Goal: Contribute content: Add original content to the website for others to see

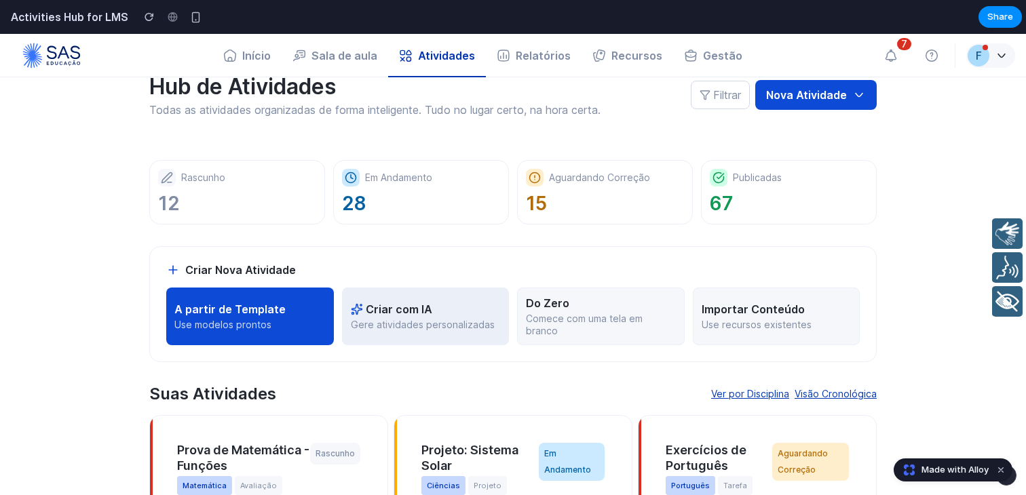
scroll to position [48, 0]
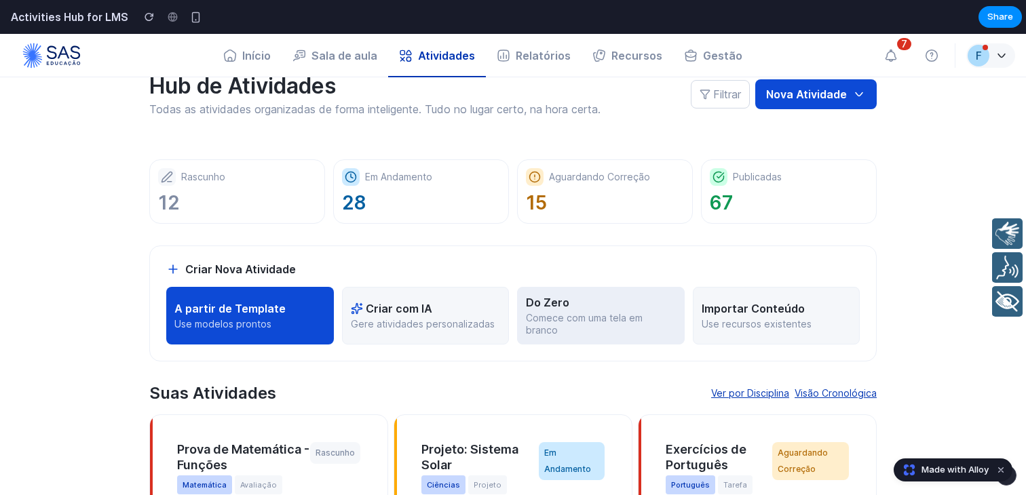
click at [597, 306] on div "Do Zero" at bounding box center [601, 303] width 150 height 14
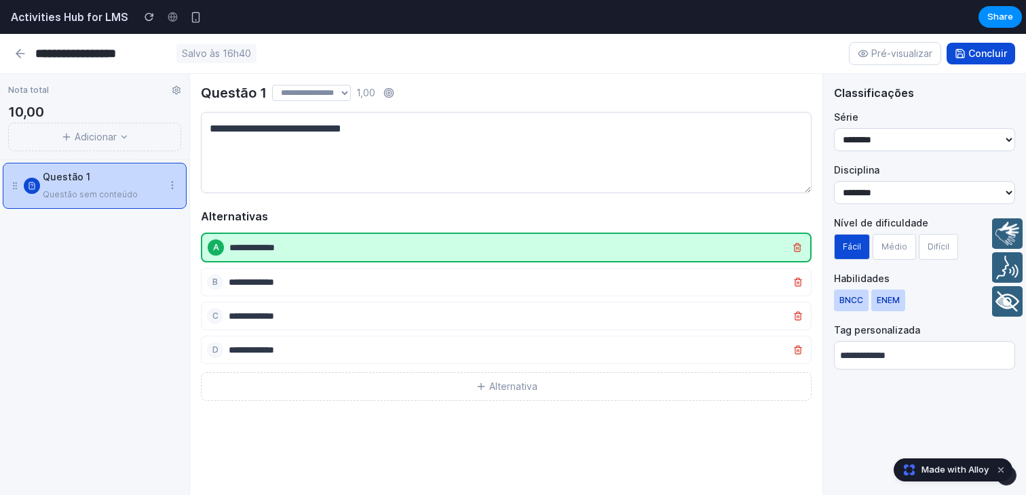
scroll to position [86, 0]
click at [113, 131] on button "Adicionar" at bounding box center [94, 137] width 173 height 29
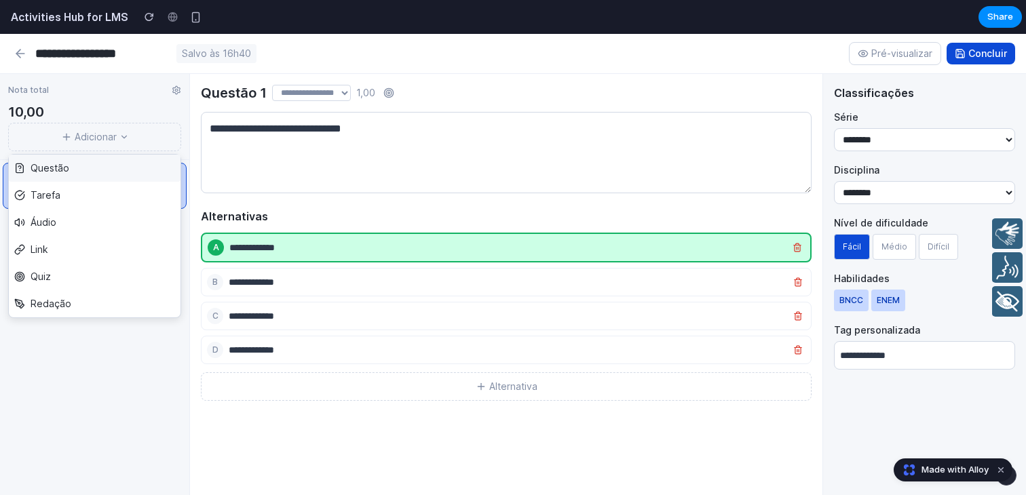
click at [104, 166] on button "Questão" at bounding box center [95, 168] width 172 height 27
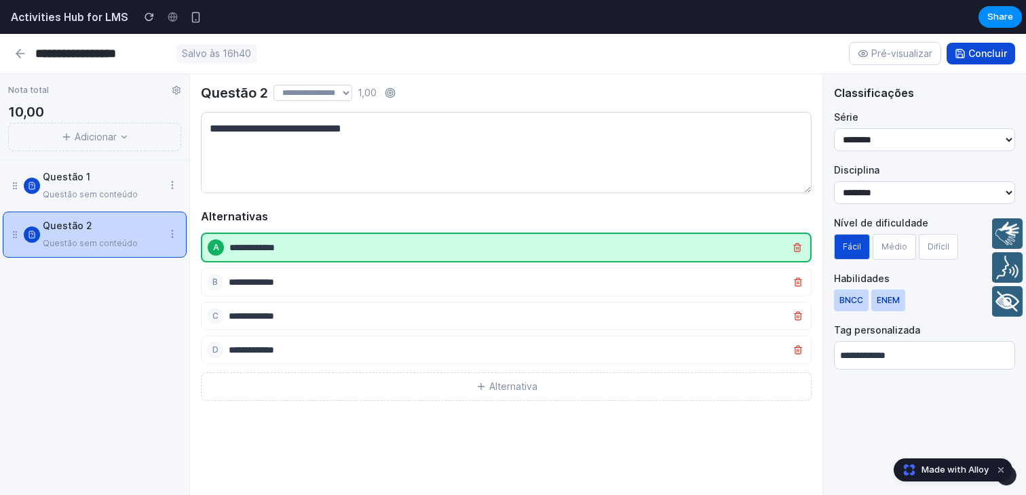
click at [113, 136] on button "Adicionar" at bounding box center [94, 137] width 173 height 29
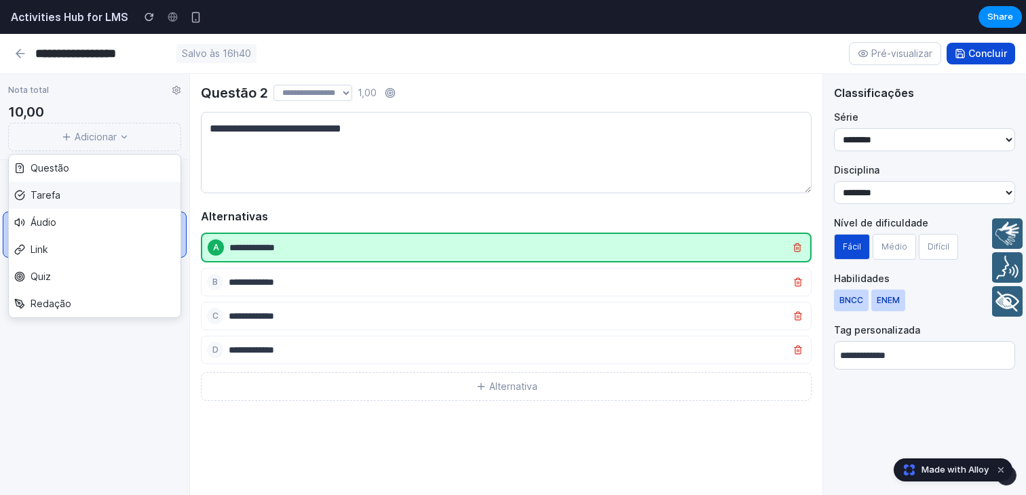
click at [99, 189] on button "Tarefa" at bounding box center [95, 195] width 172 height 27
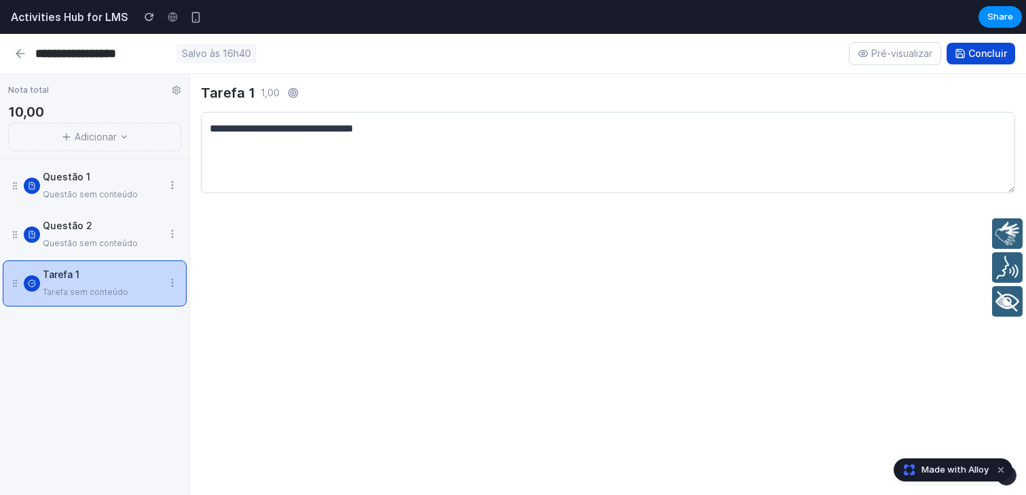
click at [119, 136] on icon at bounding box center [124, 137] width 10 height 10
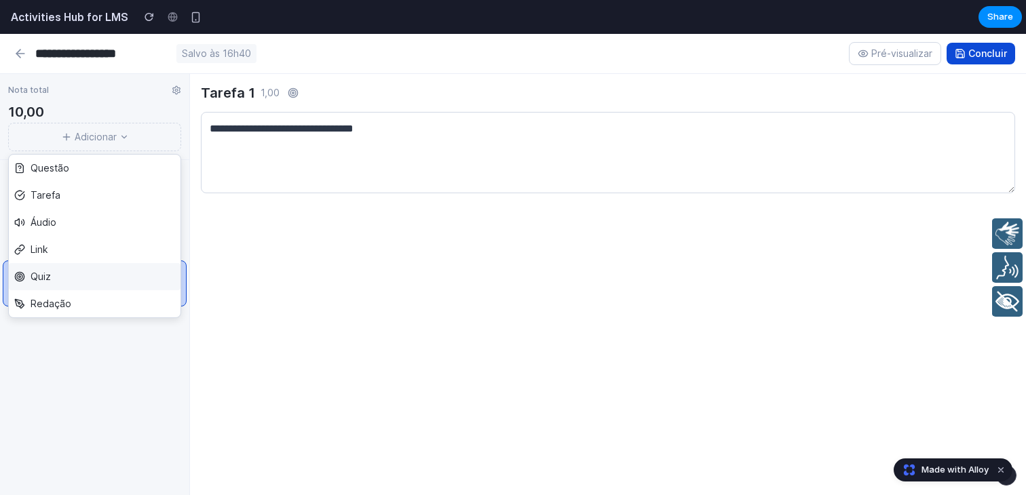
click at [104, 267] on button "Quiz" at bounding box center [95, 276] width 172 height 27
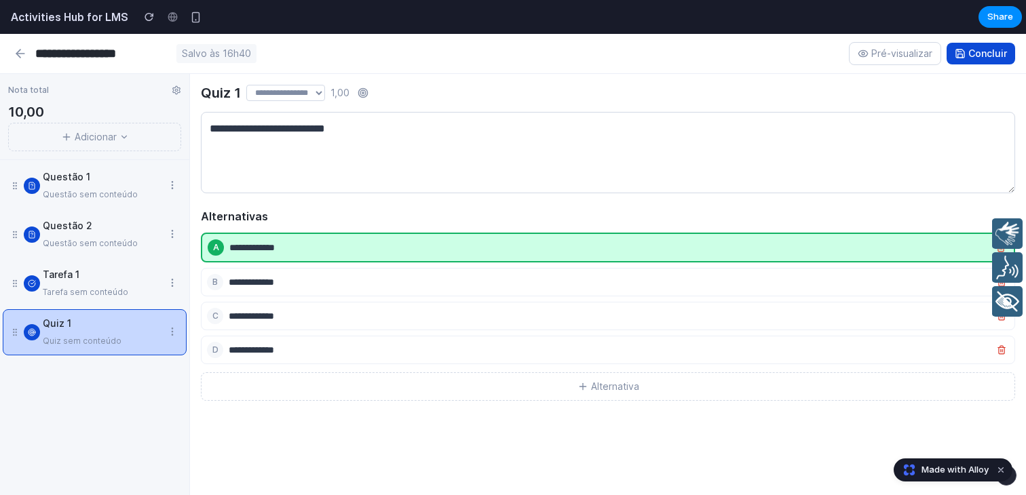
click at [124, 179] on div "Questão 1" at bounding box center [102, 177] width 119 height 16
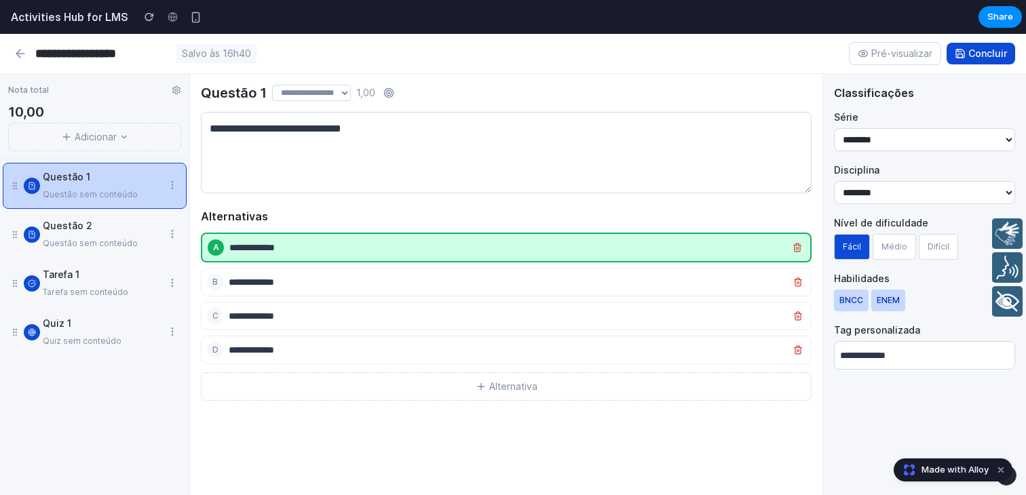
click at [120, 223] on div "Questão 2" at bounding box center [102, 226] width 119 height 16
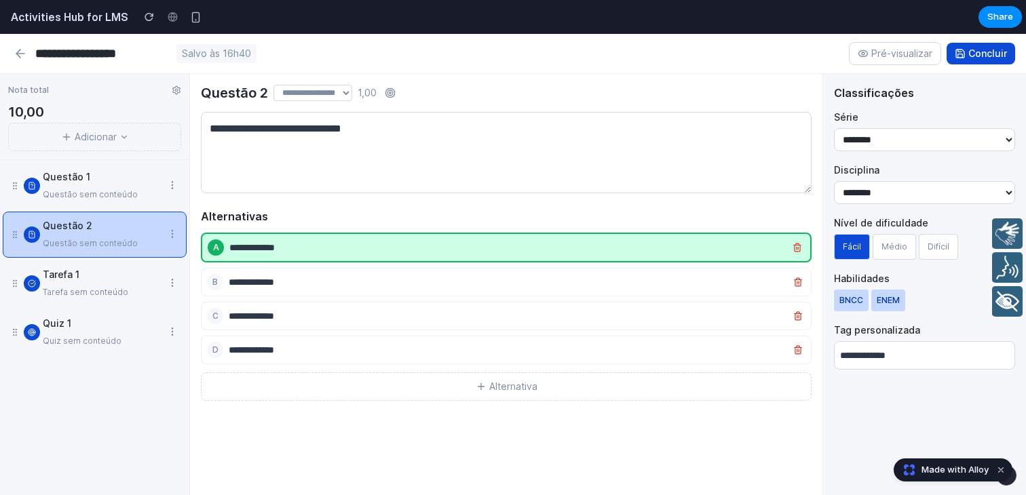
click at [121, 264] on div "Tarefa 1 Tarefa sem conteúdo" at bounding box center [95, 284] width 184 height 46
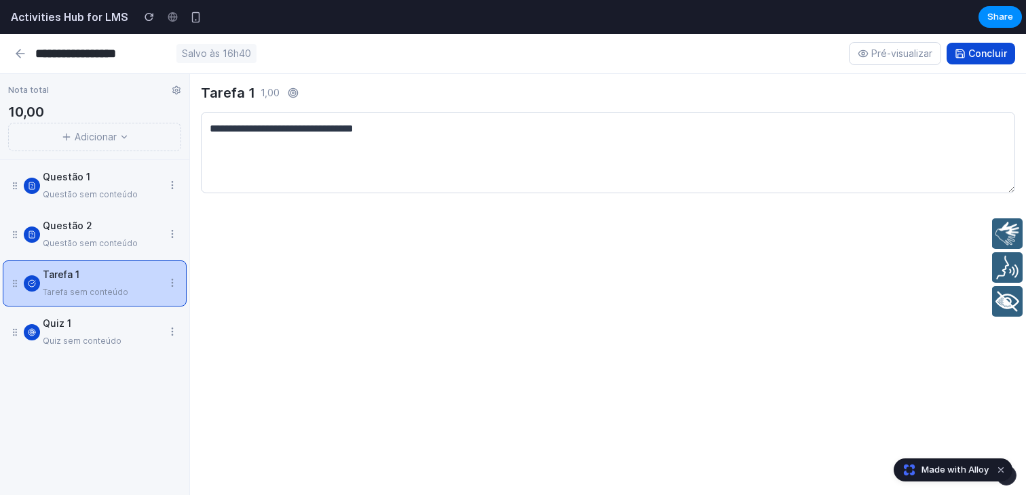
click at [124, 326] on div "Quiz 1" at bounding box center [102, 324] width 119 height 16
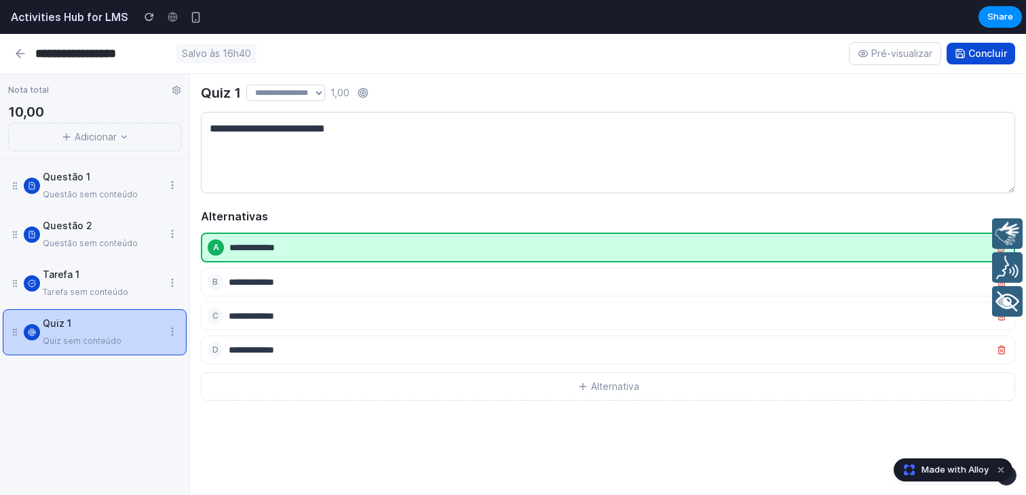
click at [35, 100] on div "Nota total 10,00 Adicionar" at bounding box center [94, 117] width 189 height 86
click at [173, 90] on icon at bounding box center [176, 90] width 7 height 8
click at [177, 90] on circle at bounding box center [176, 90] width 3 height 3
click at [21, 47] on icon at bounding box center [21, 54] width 14 height 14
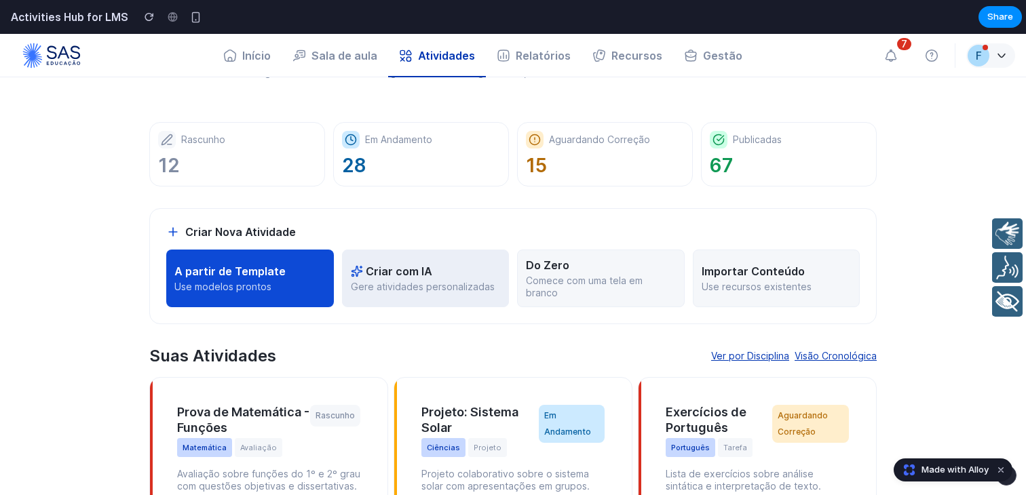
click at [456, 278] on div "Criar com IA" at bounding box center [426, 272] width 150 height 14
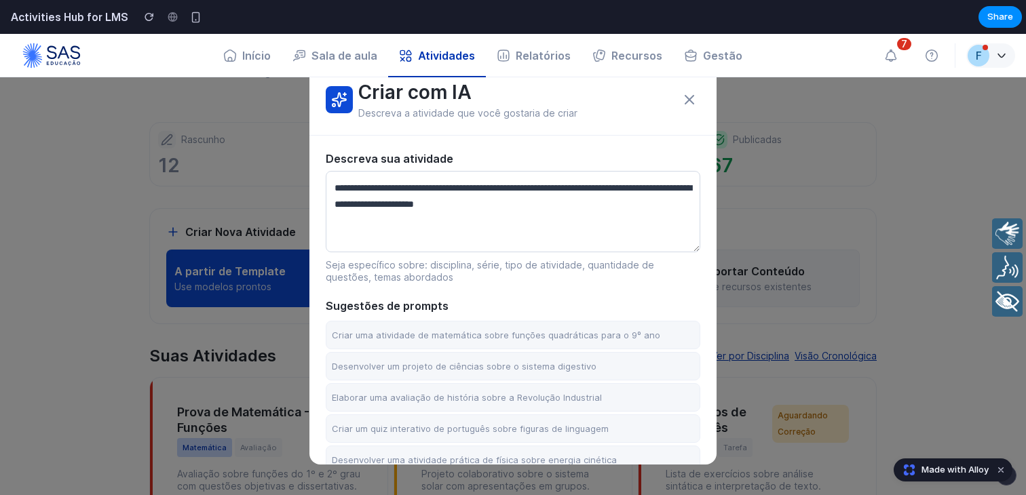
click at [473, 205] on textarea at bounding box center [513, 211] width 375 height 81
click at [514, 389] on button "Elaborar uma avaliação de história sobre a Revolução Industrial" at bounding box center [513, 395] width 375 height 29
type textarea "**********"
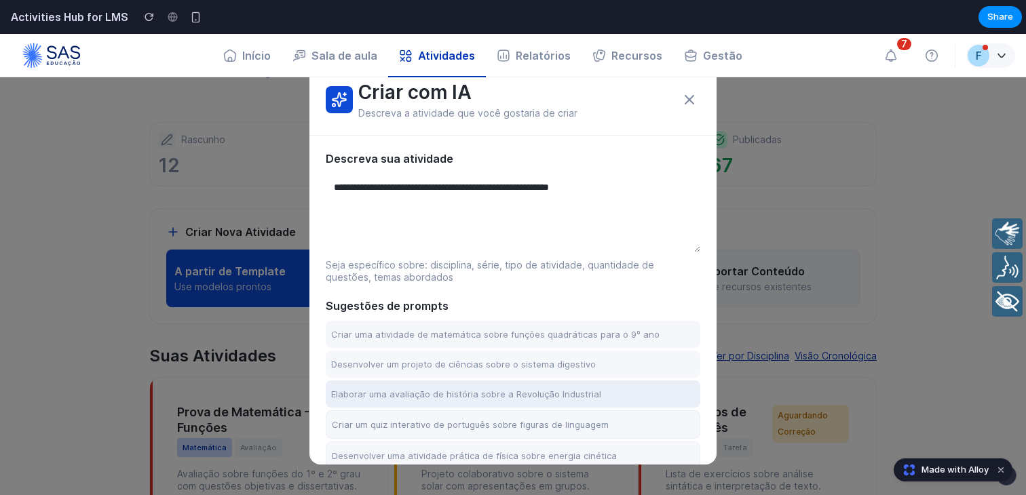
click at [514, 389] on button "Elaborar uma avaliação de história sobre a Revolução Industrial" at bounding box center [513, 394] width 375 height 27
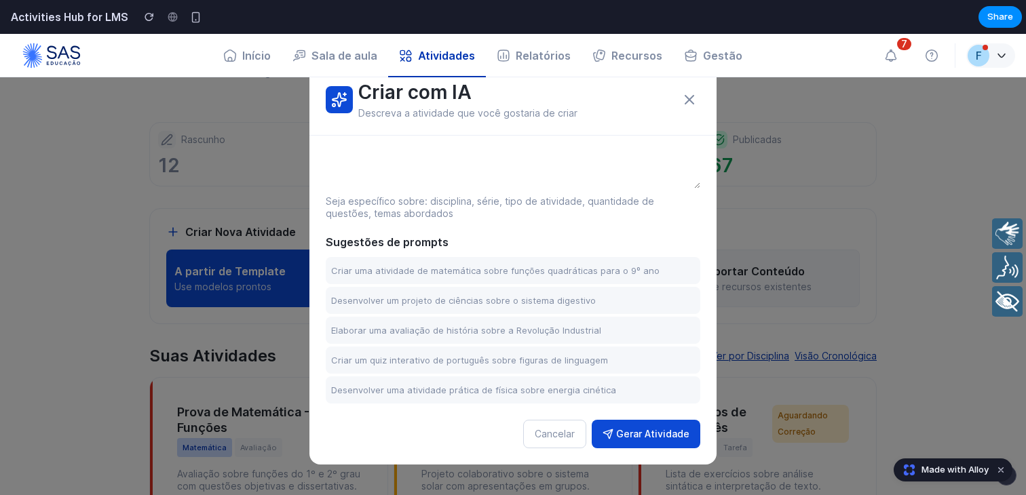
click at [660, 433] on button "Gerar Atividade" at bounding box center [646, 434] width 109 height 29
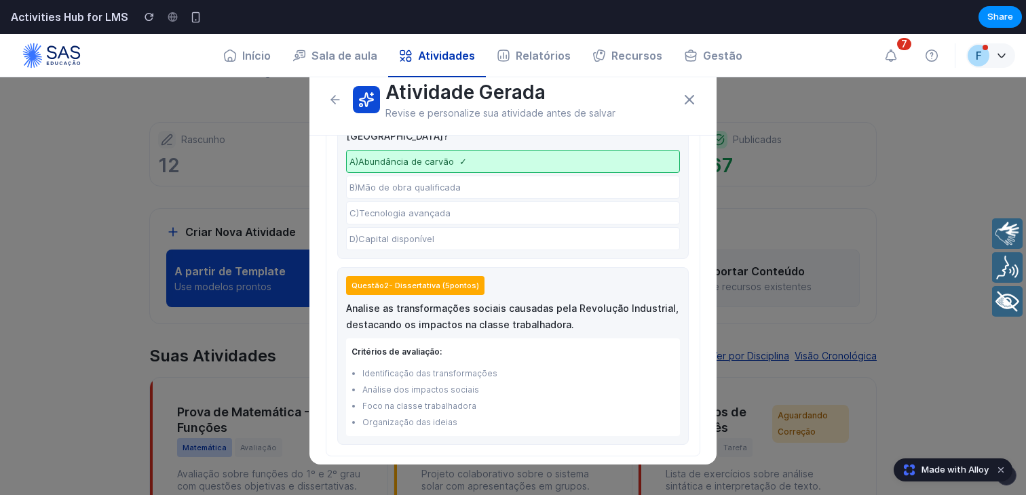
scroll to position [594, 0]
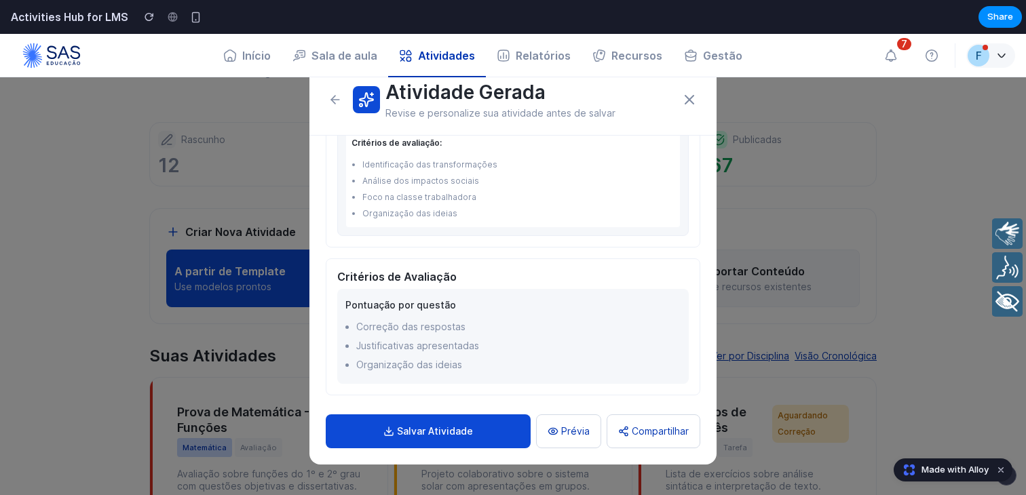
click at [482, 439] on button "Salvar Atividade" at bounding box center [428, 432] width 205 height 34
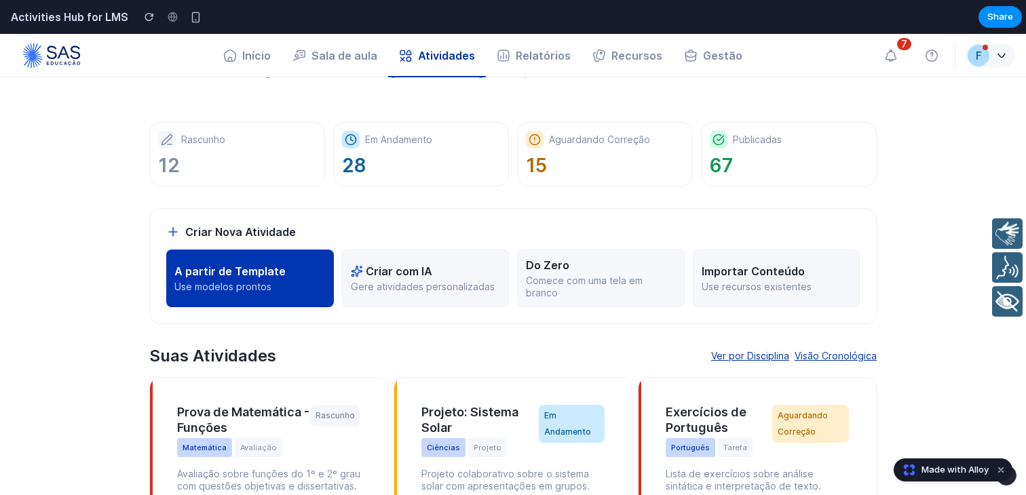
click at [273, 278] on button "A partir de Template Use modelos prontos" at bounding box center [250, 279] width 168 height 58
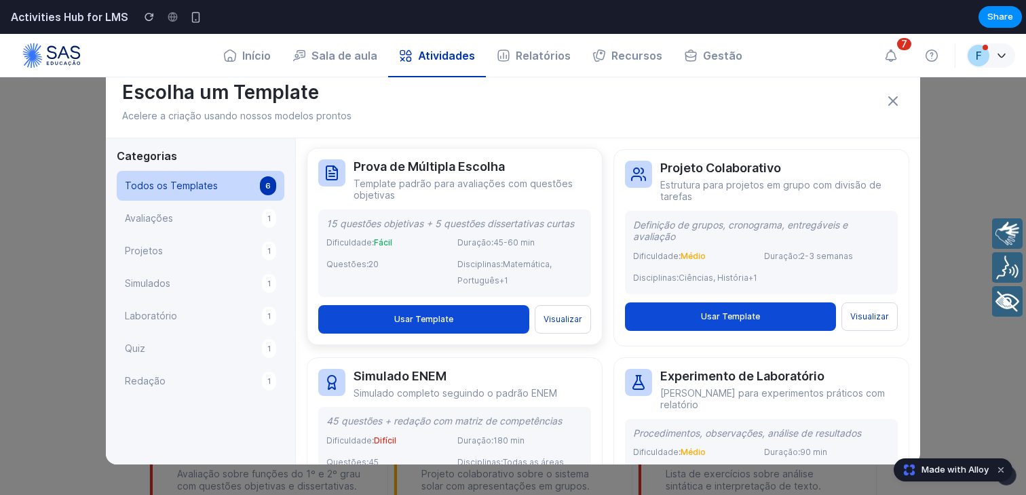
click at [463, 200] on p "Template padrão para avaliações com questões objetivas" at bounding box center [473, 190] width 238 height 24
click at [568, 337] on div "Prova de Múltipla Escolha Template padrão para avaliações com questões objetiva…" at bounding box center [455, 246] width 296 height 197
click at [481, 333] on button "Usar Template" at bounding box center [423, 319] width 211 height 29
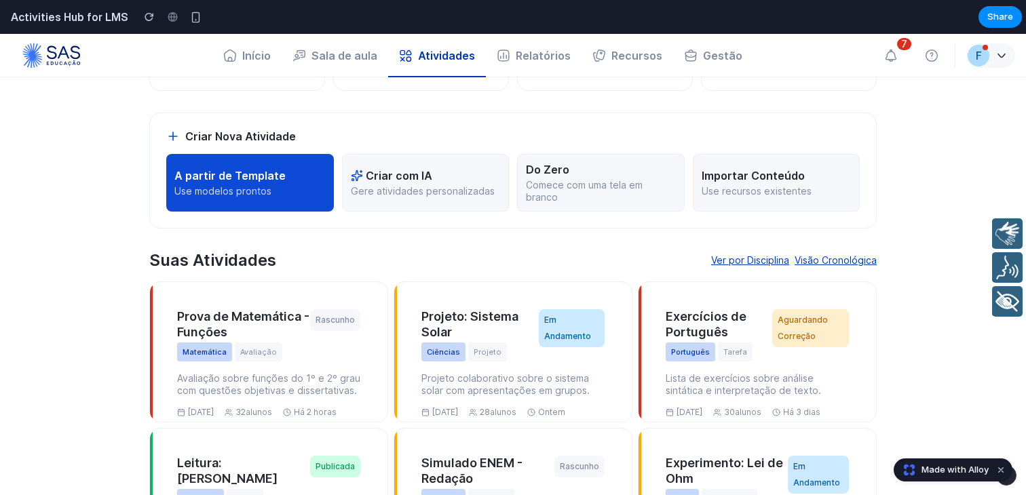
scroll to position [194, 0]
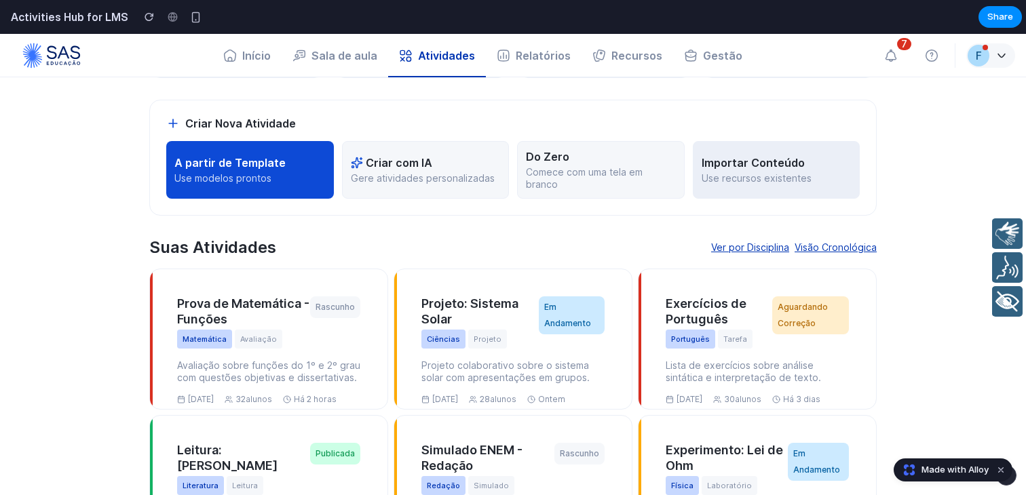
click at [765, 156] on p "Importar Conteúdo" at bounding box center [753, 163] width 103 height 14
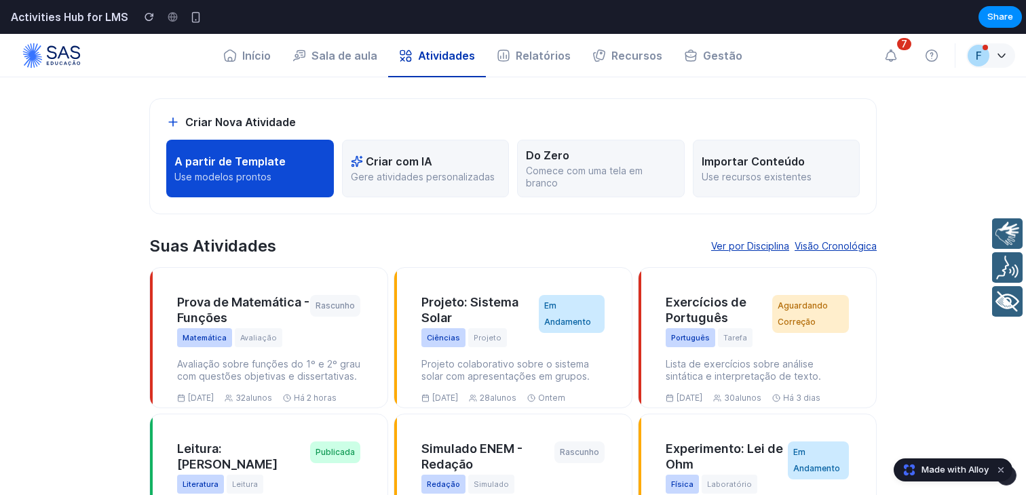
scroll to position [0, 0]
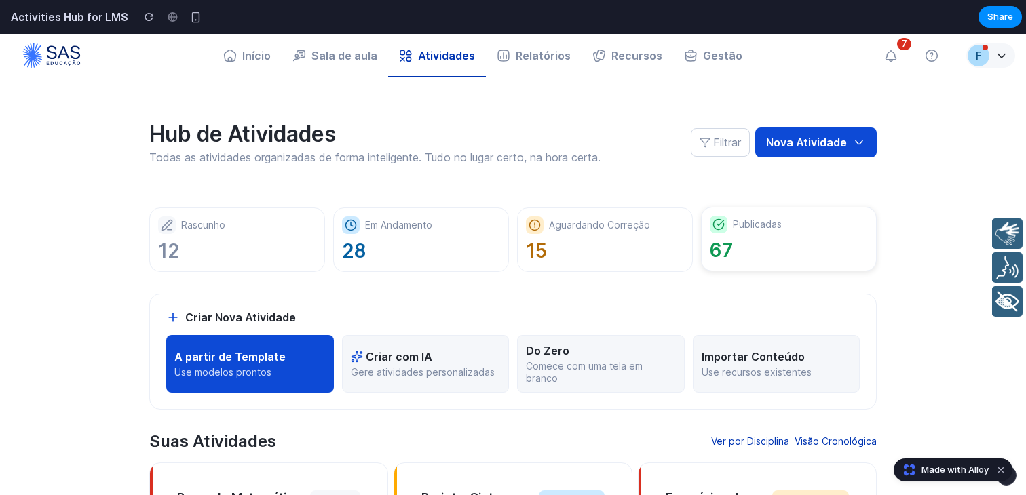
click at [714, 232] on div at bounding box center [719, 225] width 18 height 18
click at [581, 235] on div "Aguardando Correção 15" at bounding box center [605, 239] width 176 height 64
click at [795, 140] on button "Nova Atividade" at bounding box center [815, 143] width 121 height 30
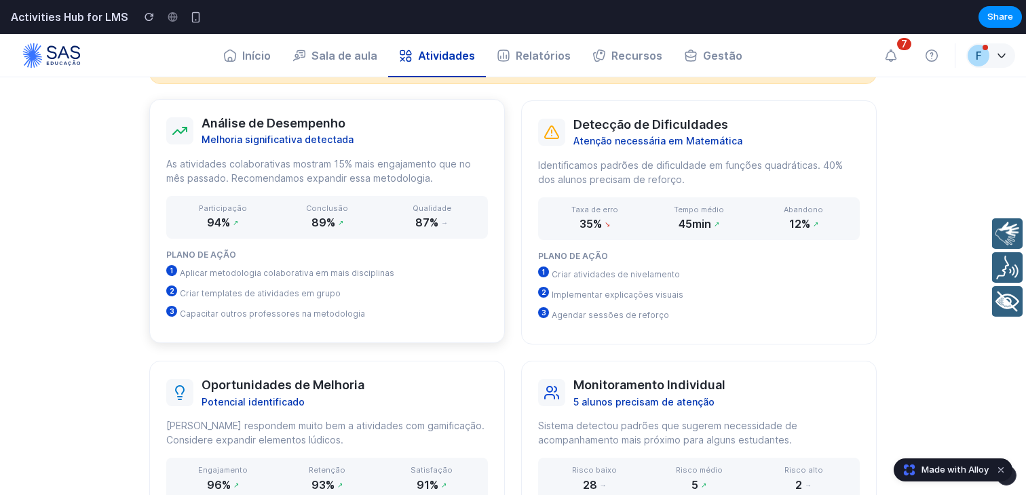
scroll to position [991, 0]
